Goal: Task Accomplishment & Management: Manage account settings

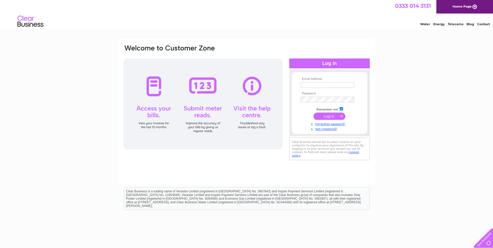
type input "[EMAIL_ADDRESS][US_STATE][DOMAIN_NAME]"
click at [335, 115] on input "submit" at bounding box center [329, 116] width 32 height 7
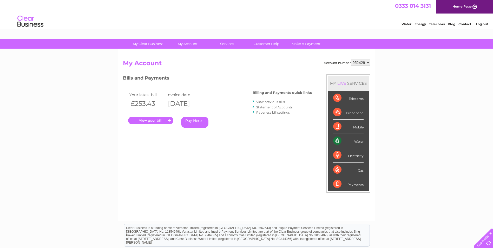
click at [160, 119] on link "." at bounding box center [150, 121] width 45 height 8
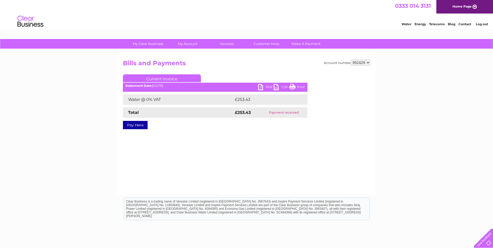
click at [267, 87] on link "PDF" at bounding box center [266, 88] width 16 height 8
